Goal: Information Seeking & Learning: Learn about a topic

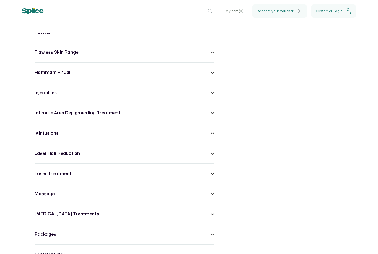
scroll to position [340, 0]
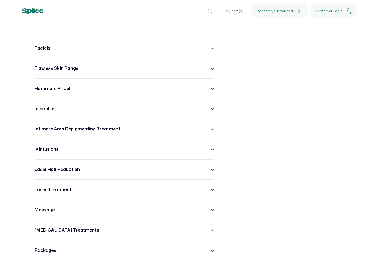
click at [213, 112] on div "injectibles" at bounding box center [125, 109] width 180 height 7
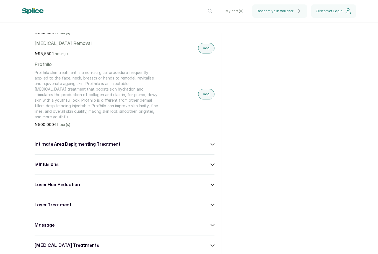
scroll to position [560, 0]
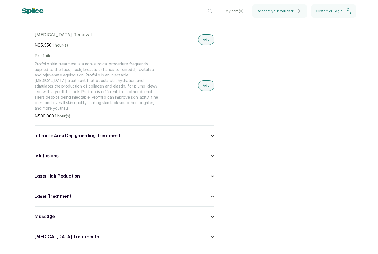
click at [208, 108] on div "acne treatment anti- ageing range body sculpting body treatment [MEDICAL_DATA] …" at bounding box center [125, 32] width 194 height 672
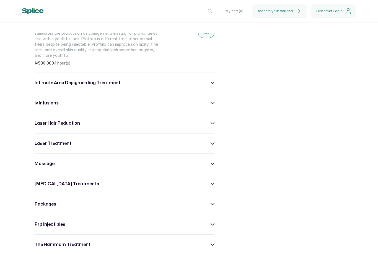
scroll to position [617, 0]
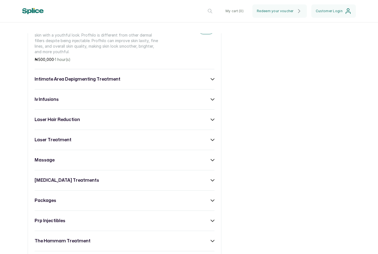
click at [208, 76] on div "intimate area depigmenting treatment" at bounding box center [125, 79] width 180 height 7
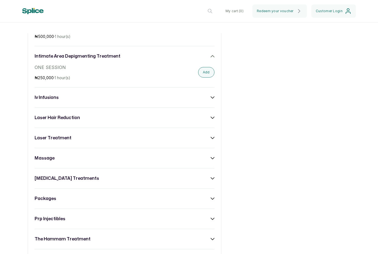
scroll to position [657, 0]
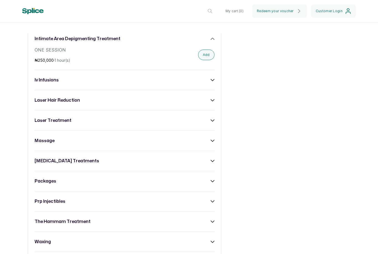
click at [213, 78] on icon at bounding box center [213, 80] width 4 height 4
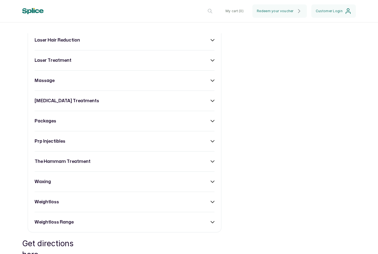
scroll to position [1097, 0]
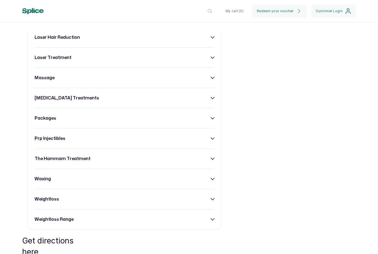
click at [211, 135] on div "prp injectibles" at bounding box center [125, 138] width 180 height 7
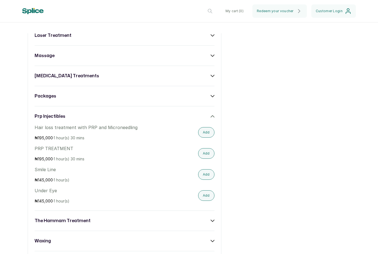
scroll to position [1120, 0]
click at [214, 114] on icon at bounding box center [213, 116] width 4 height 4
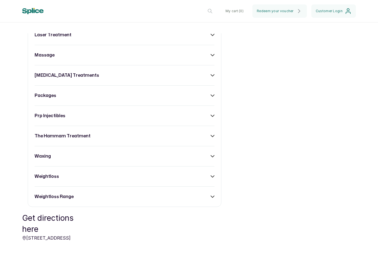
click at [213, 154] on icon at bounding box center [213, 156] width 4 height 4
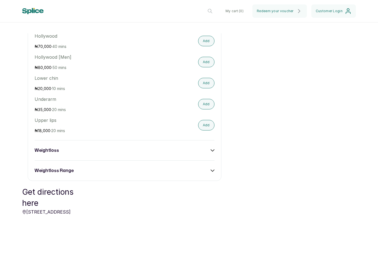
scroll to position [1653, 0]
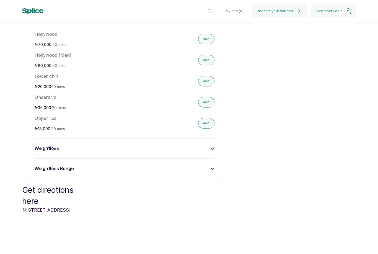
click at [214, 147] on icon at bounding box center [213, 149] width 4 height 4
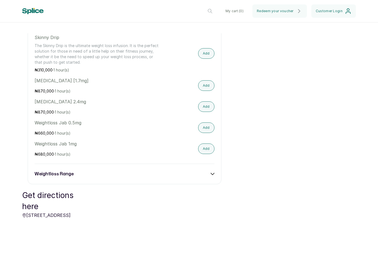
scroll to position [1798, 0]
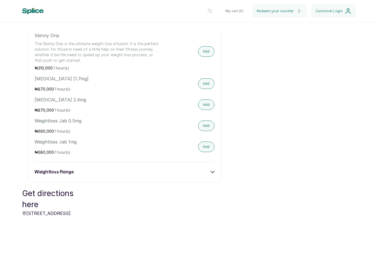
click at [211, 169] on div "weightloss range" at bounding box center [125, 172] width 180 height 7
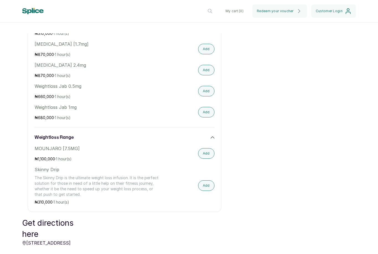
scroll to position [1811, 0]
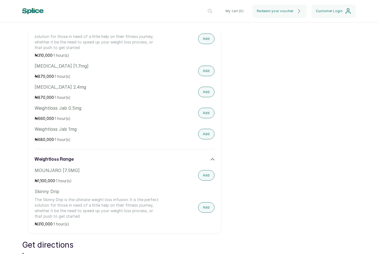
click at [208, 156] on div "weightloss range" at bounding box center [125, 159] width 180 height 7
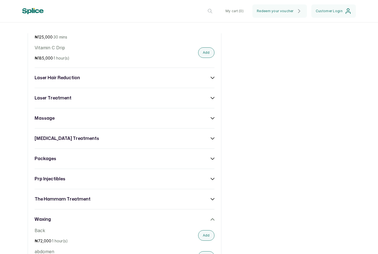
scroll to position [1057, 0]
click at [211, 115] on div "massage" at bounding box center [125, 118] width 180 height 7
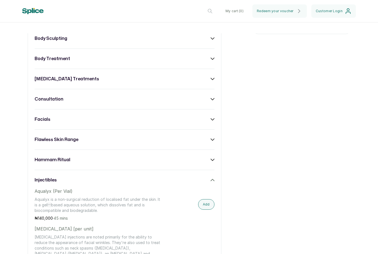
scroll to position [269, 0]
click at [213, 138] on icon at bounding box center [213, 139] width 4 height 4
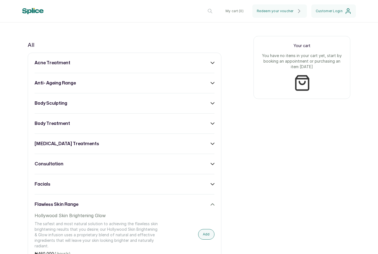
scroll to position [202, 0]
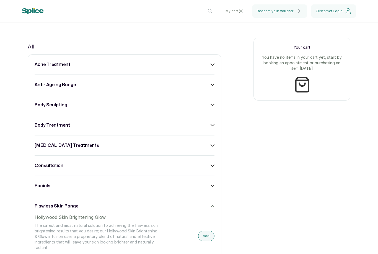
click at [211, 103] on icon at bounding box center [213, 105] width 4 height 4
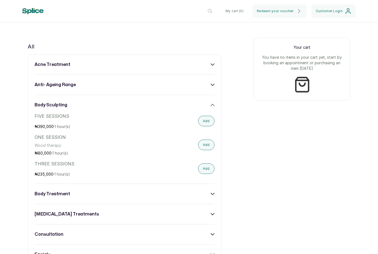
click at [207, 82] on div "anti- ageing range" at bounding box center [125, 84] width 180 height 7
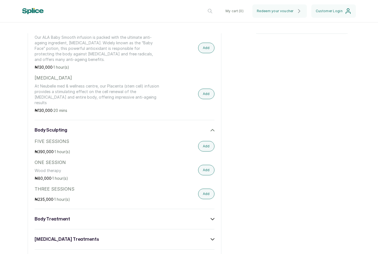
scroll to position [269, 0]
click at [212, 216] on div "body treatment" at bounding box center [125, 219] width 180 height 7
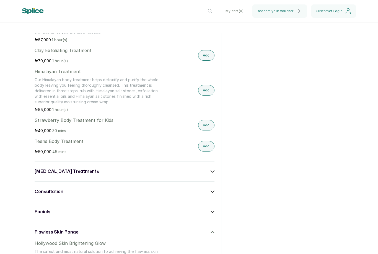
scroll to position [542, 0]
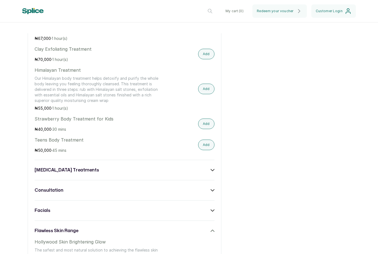
click at [212, 167] on div "[MEDICAL_DATA] treatments" at bounding box center [125, 170] width 180 height 7
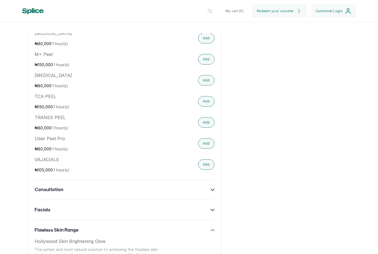
scroll to position [839, 0]
